Goal: Task Accomplishment & Management: Use online tool/utility

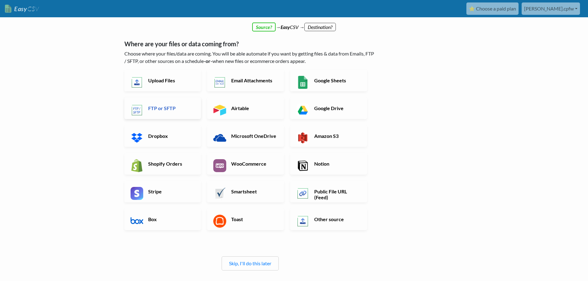
click at [166, 107] on h6 "FTP or SFTP" at bounding box center [171, 108] width 48 height 6
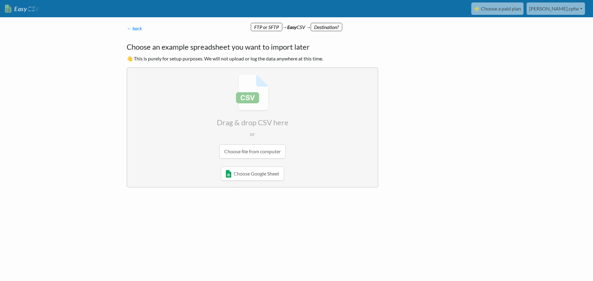
click at [252, 156] on input "file" at bounding box center [252, 116] width 250 height 97
click at [250, 156] on input "file" at bounding box center [252, 116] width 250 height 97
click at [255, 157] on input "file" at bounding box center [252, 116] width 250 height 97
type input "C:\fakepath\BOL_Transaction_Data_08-29-2025.csv"
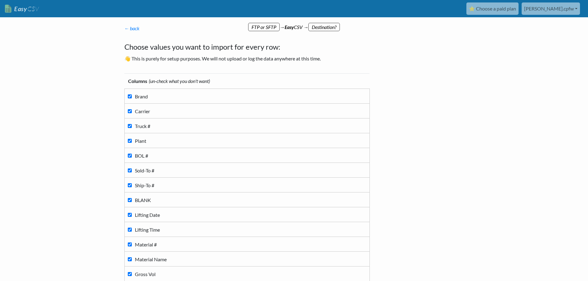
scroll to position [147, 0]
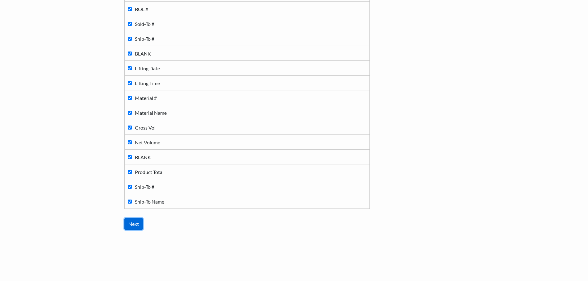
click at [134, 222] on input "Next" at bounding box center [133, 224] width 19 height 12
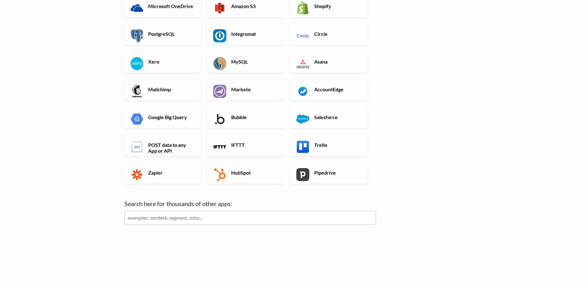
scroll to position [0, 0]
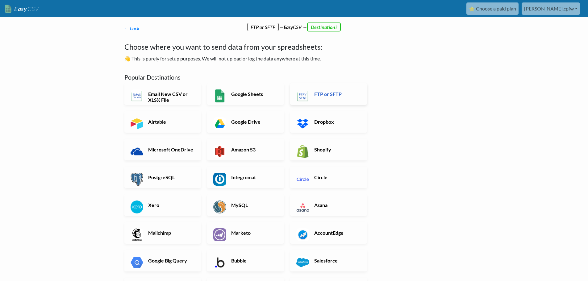
click at [323, 93] on h6 "FTP or SFTP" at bounding box center [337, 94] width 48 height 6
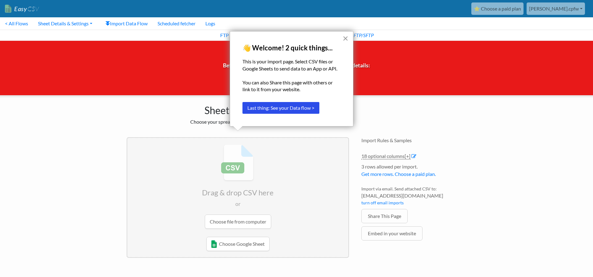
click at [343, 39] on button "×" at bounding box center [345, 38] width 6 height 10
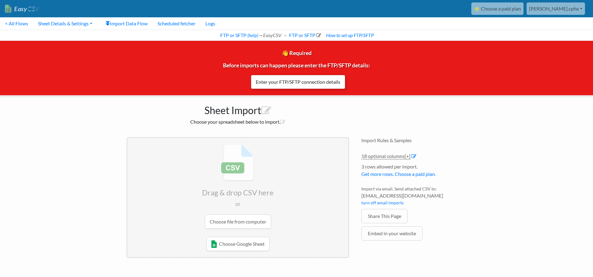
click at [294, 85] on link "Enter your FTP/SFTP connection details" at bounding box center [298, 82] width 94 height 14
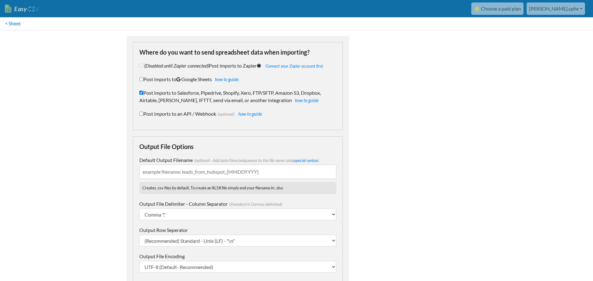
checkbox input "true"
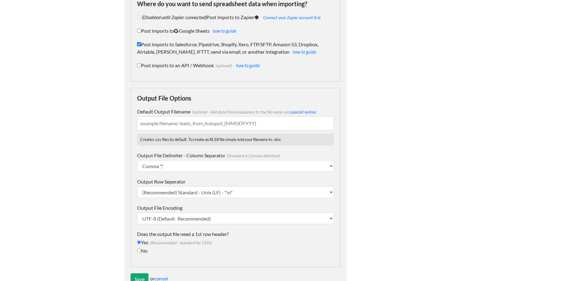
scroll to position [48, 0]
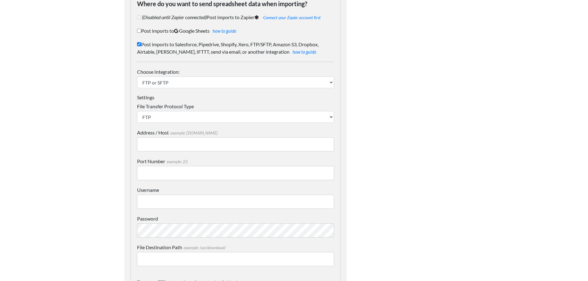
click at [155, 142] on input "Address / Host example: mydomain.com" at bounding box center [235, 144] width 197 height 14
paste input "ftp.jobbersoft.com"
type input "ftp.jobbersoft.com"
click at [86, 140] on body "Easy CSV ⭐ Choose a paid plan adnan.cpfw Adnan Cpfw All Flows All CSV Generator…" at bounding box center [294, 259] width 588 height 614
click at [161, 171] on input "Port Number example: 22" at bounding box center [235, 173] width 197 height 14
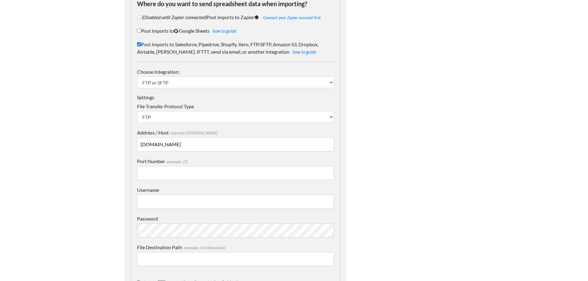
paste input "22"
type input "22"
click at [91, 168] on body "Easy CSV ⭐ Choose a paid plan adnan.cpfw Adnan Cpfw All Flows All CSV Generator…" at bounding box center [294, 259] width 588 height 614
click at [143, 203] on input "Username" at bounding box center [235, 202] width 197 height 14
paste input "potent_phillips66"
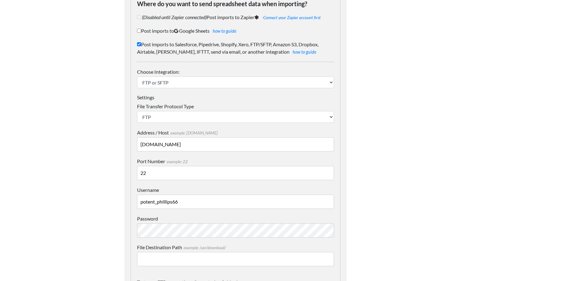
type input "potent_phillips66"
click at [81, 181] on body "Easy CSV ⭐ Choose a paid plan adnan.cpfw Adnan Cpfw All Flows All CSV Generator…" at bounding box center [294, 259] width 588 height 614
click at [69, 213] on body "Easy CSV ⭐ Choose a paid plan adnan.cpfw Adnan Cpfw All Flows All CSV Generator…" at bounding box center [294, 259] width 588 height 614
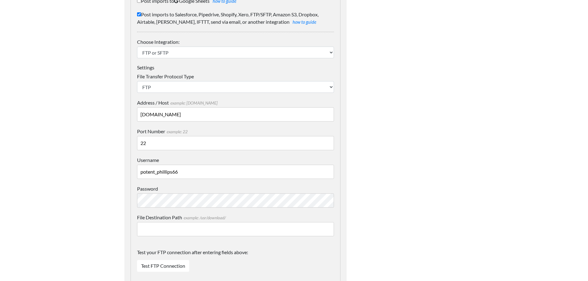
scroll to position [141, 0]
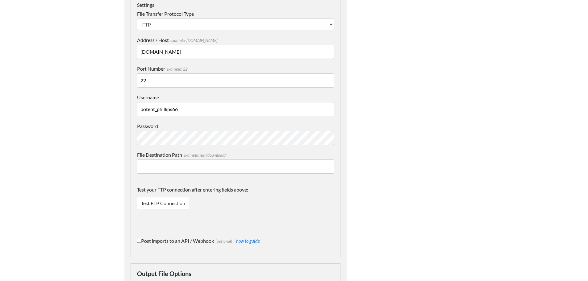
click at [165, 170] on input "File Destination Path example: /usr/download/" at bounding box center [235, 167] width 197 height 14
paste input "/uploads"
type input "/uploads"
click at [77, 154] on body "Easy CSV ⭐ Choose a paid plan adnan.cpfw Adnan Cpfw All Flows All CSV Generator…" at bounding box center [294, 166] width 588 height 614
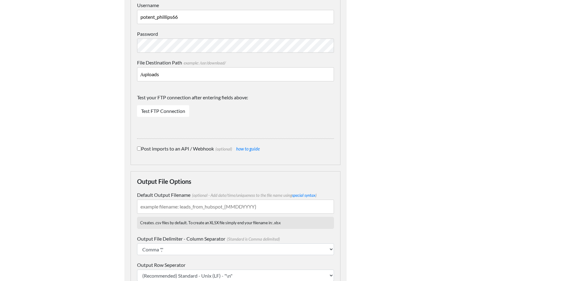
scroll to position [234, 0]
click at [157, 110] on link "Test FTP Connection" at bounding box center [163, 111] width 52 height 12
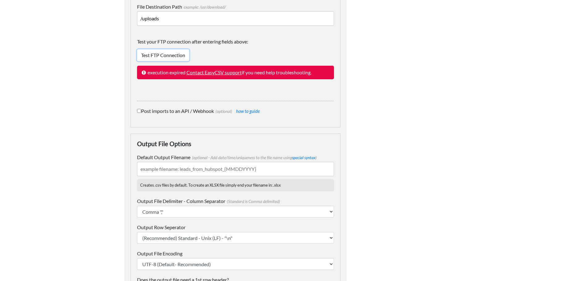
scroll to position [356, 0]
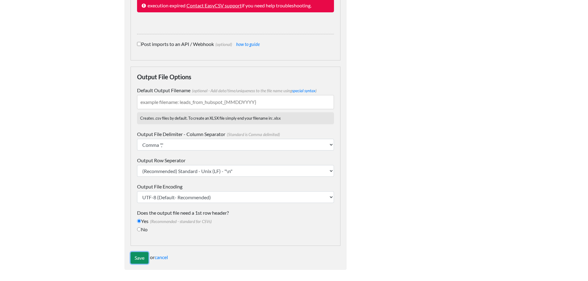
click at [137, 262] on input "Save" at bounding box center [140, 258] width 18 height 12
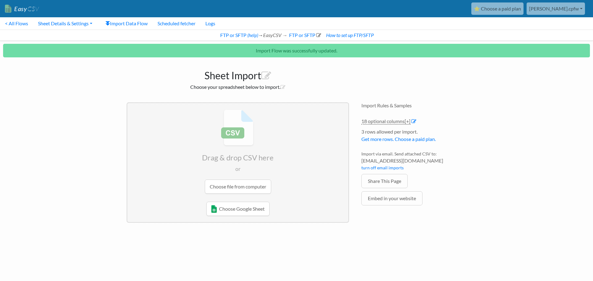
click at [239, 185] on input "file" at bounding box center [237, 151] width 221 height 97
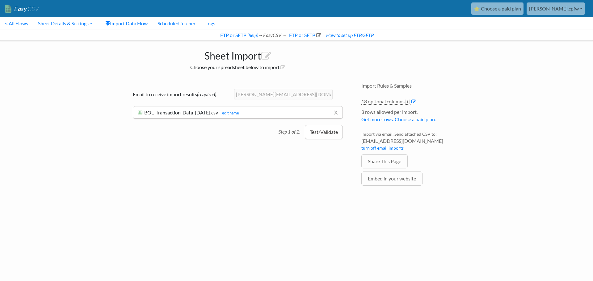
click at [326, 133] on button "Test/Validate" at bounding box center [324, 132] width 38 height 14
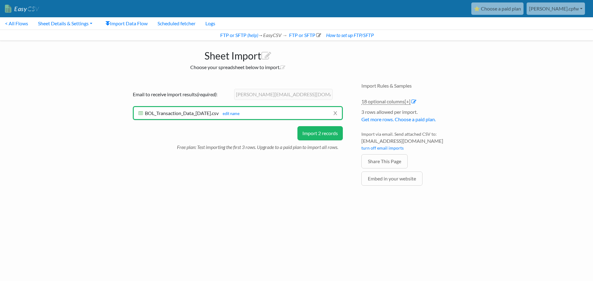
click at [326, 133] on button "Import 2 records" at bounding box center [319, 133] width 45 height 14
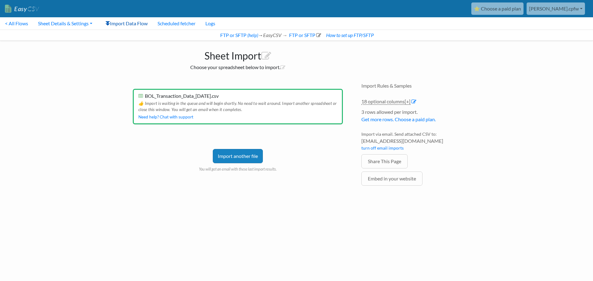
click at [131, 27] on link "Import Data Flow" at bounding box center [126, 23] width 52 height 12
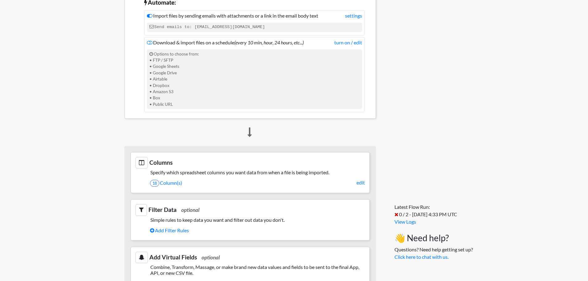
scroll to position [247, 0]
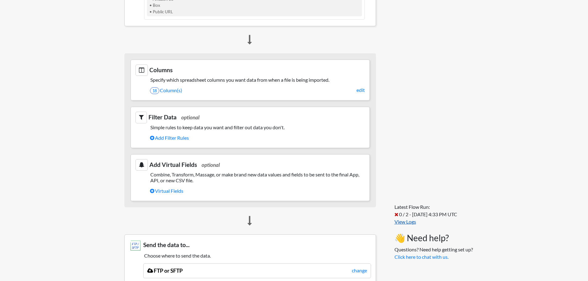
click at [400, 222] on link "View Logs" at bounding box center [405, 222] width 22 height 6
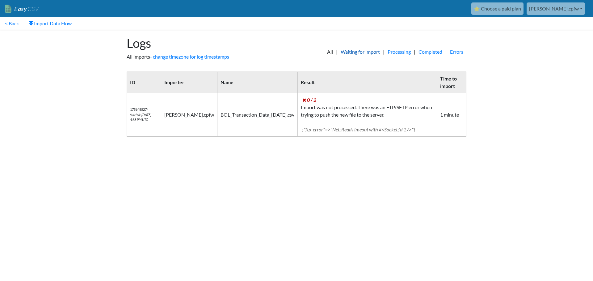
click at [351, 54] on link "Waiting for import" at bounding box center [359, 51] width 45 height 7
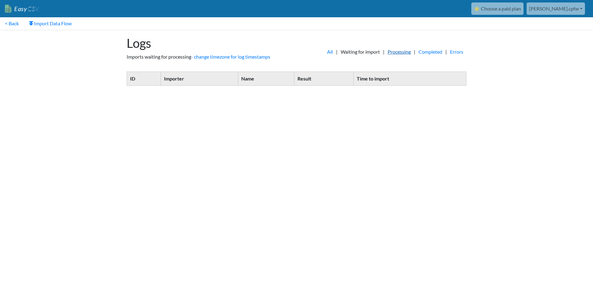
click at [402, 52] on link "Processing" at bounding box center [398, 51] width 29 height 7
click at [422, 52] on link "Completed" at bounding box center [430, 51] width 30 height 7
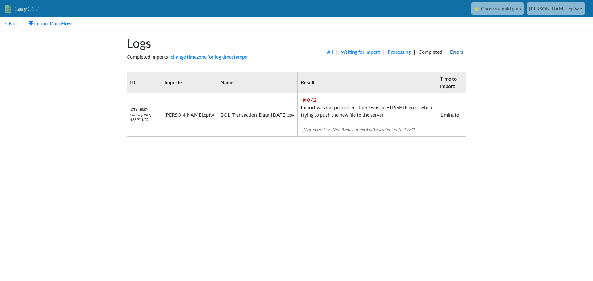
click at [454, 52] on link "Errors" at bounding box center [456, 51] width 19 height 7
click at [324, 51] on link "All" at bounding box center [330, 51] width 12 height 7
click at [453, 53] on link "Errors" at bounding box center [456, 51] width 19 height 7
click at [434, 52] on link "Completed" at bounding box center [430, 51] width 30 height 7
click at [10, 24] on link "< Back" at bounding box center [12, 23] width 24 height 12
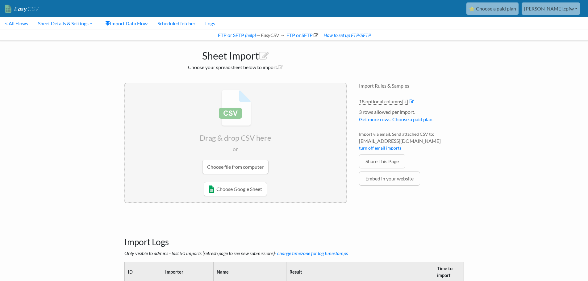
click at [223, 168] on input "file" at bounding box center [235, 131] width 221 height 97
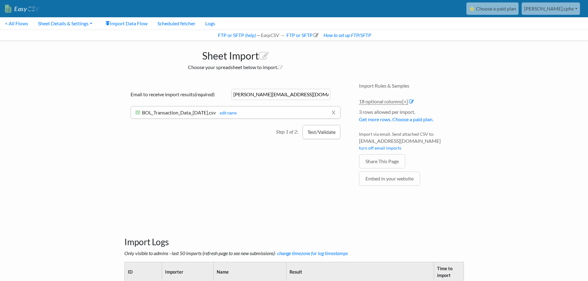
click at [322, 132] on button "Test/Validate" at bounding box center [321, 132] width 38 height 14
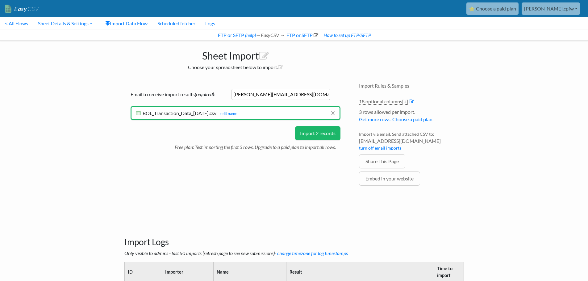
click at [322, 132] on button "Import 2 records" at bounding box center [317, 133] width 45 height 14
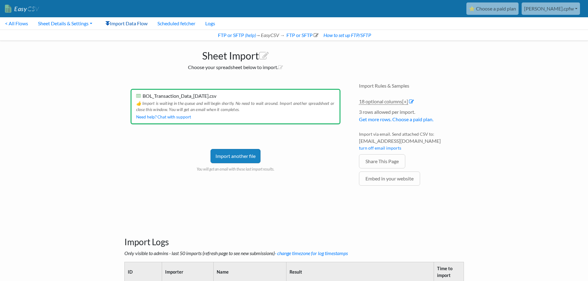
click at [121, 26] on link "Import Data Flow" at bounding box center [126, 23] width 52 height 12
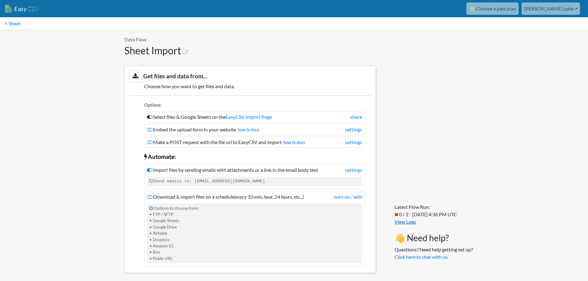
click at [412, 224] on link "View Logs" at bounding box center [405, 222] width 22 height 6
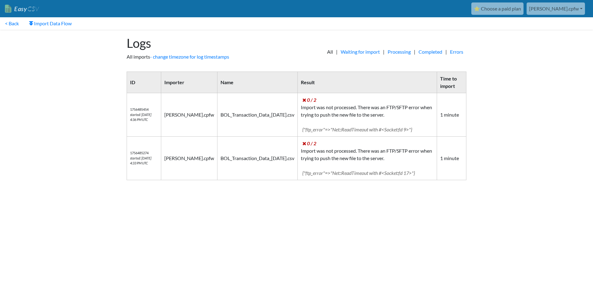
click at [568, 8] on link "[PERSON_NAME].cpfw" at bounding box center [555, 8] width 58 height 12
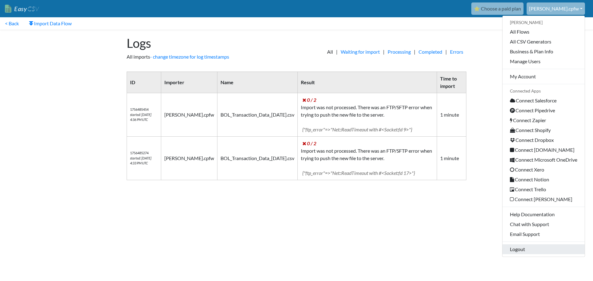
click at [519, 251] on link "Logout" at bounding box center [543, 249] width 82 height 10
